Goal: Find specific page/section: Find specific page/section

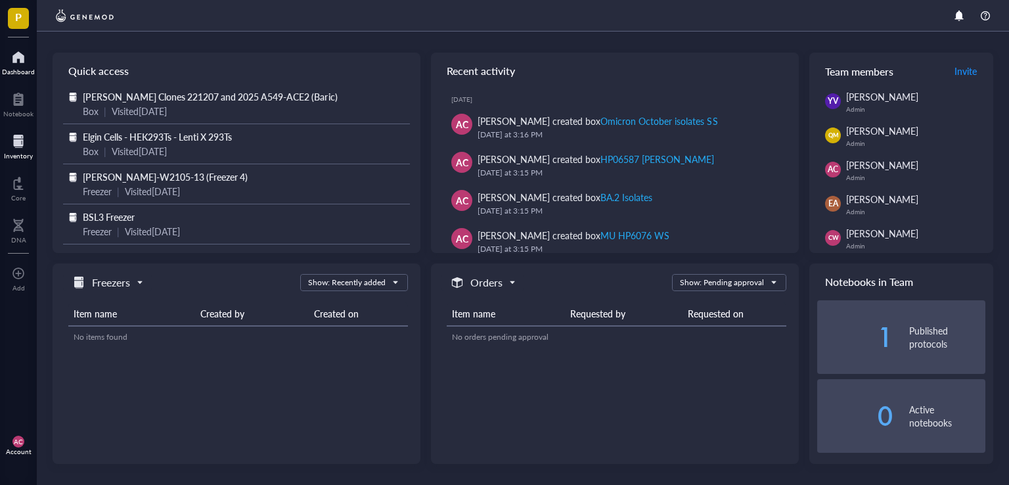
click at [14, 148] on div at bounding box center [18, 141] width 29 height 21
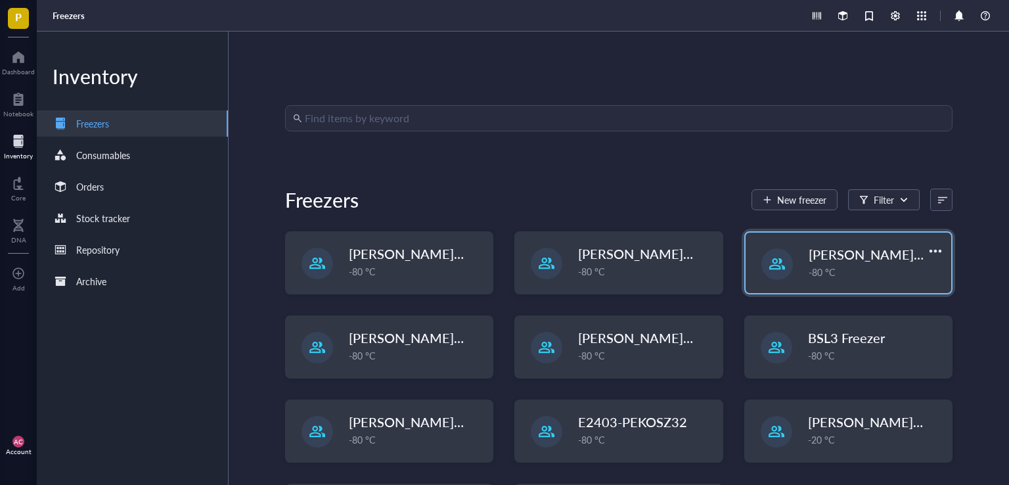
click at [828, 253] on span "[PERSON_NAME]-E2403-05" at bounding box center [894, 254] width 170 height 18
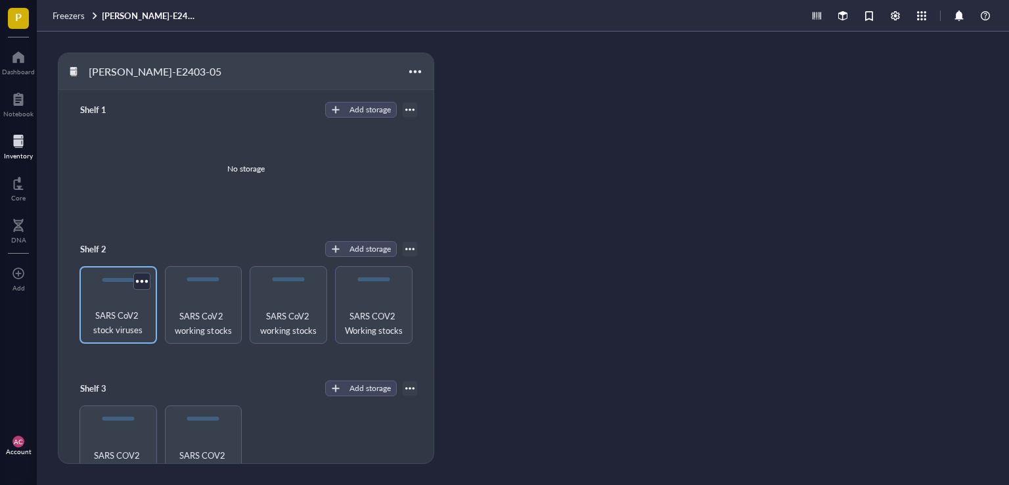
click at [110, 317] on span "SARS CoV2 stock viruses" at bounding box center [118, 322] width 64 height 29
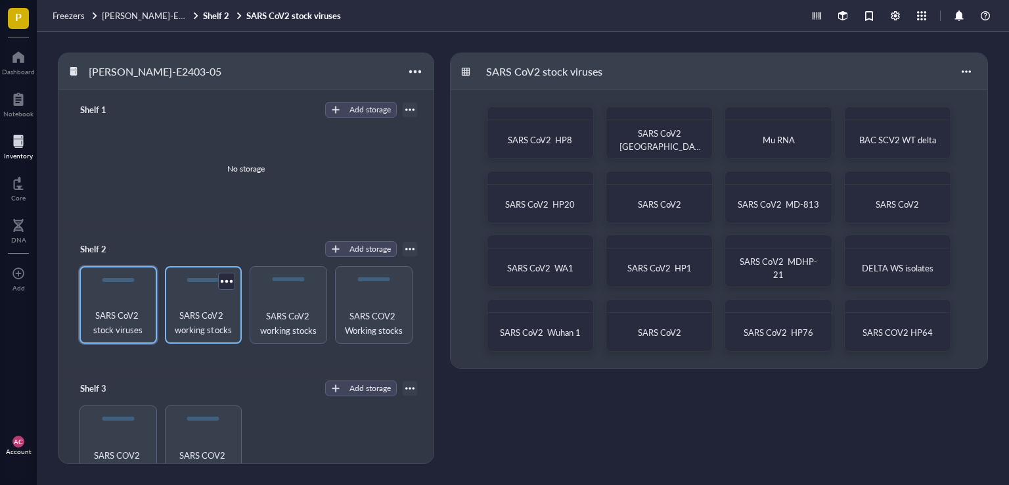
click at [183, 329] on span "SARS CoV2 working stocks" at bounding box center [203, 322] width 64 height 29
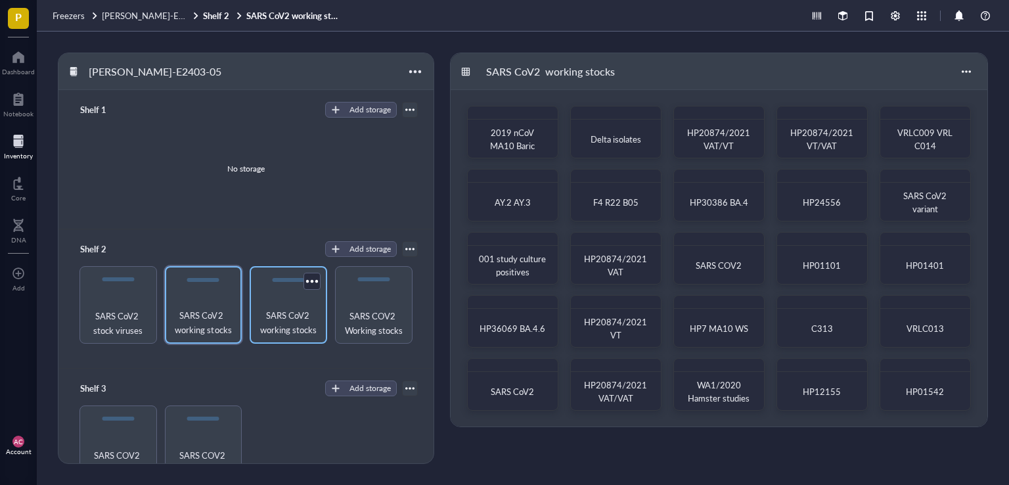
click at [289, 334] on span "SARS CoV2 working stocks" at bounding box center [288, 322] width 64 height 29
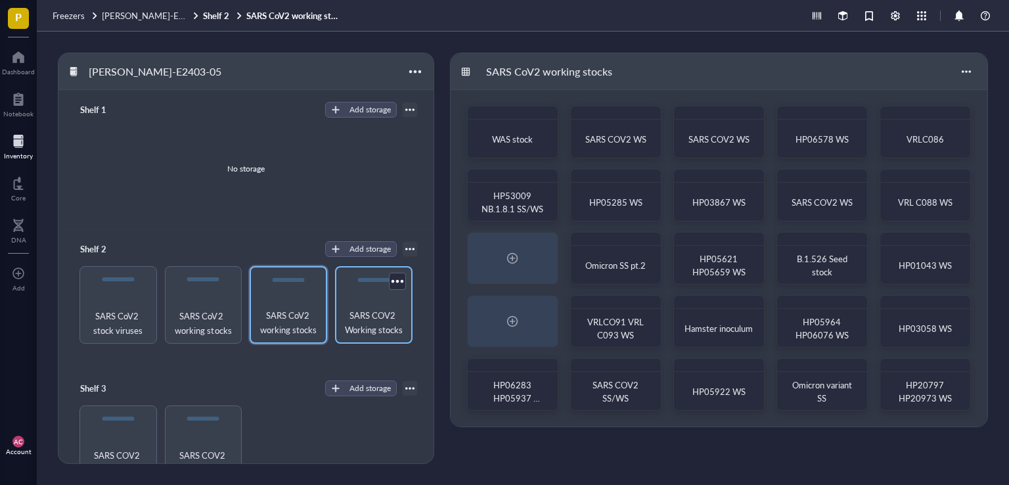
click at [366, 319] on span "SARS COV2 Working stocks" at bounding box center [374, 322] width 64 height 29
